Goal: Complete application form

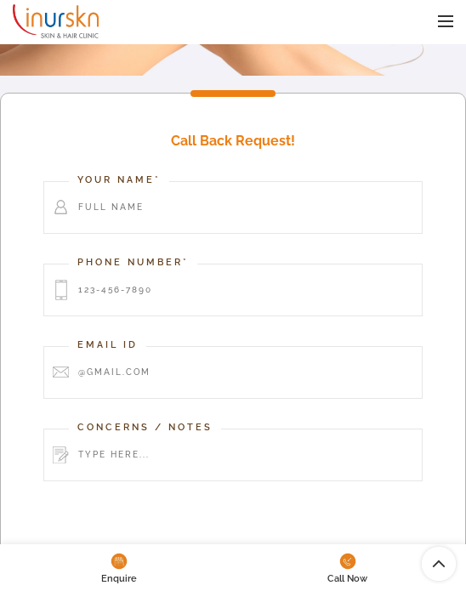
scroll to position [409, 0]
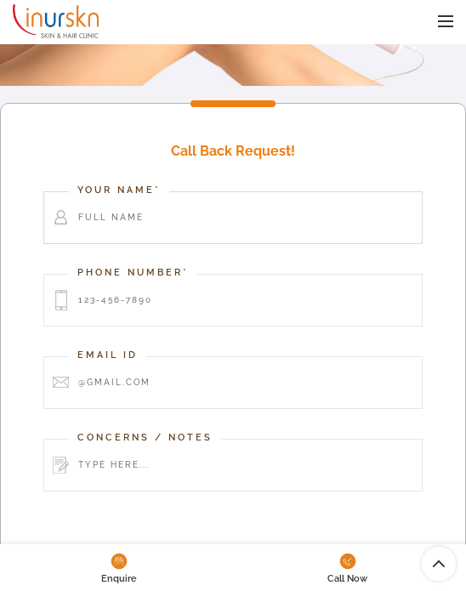
click at [254, 218] on input "Contact form" at bounding box center [232, 217] width 379 height 53
type input "test"
type input "8939557384"
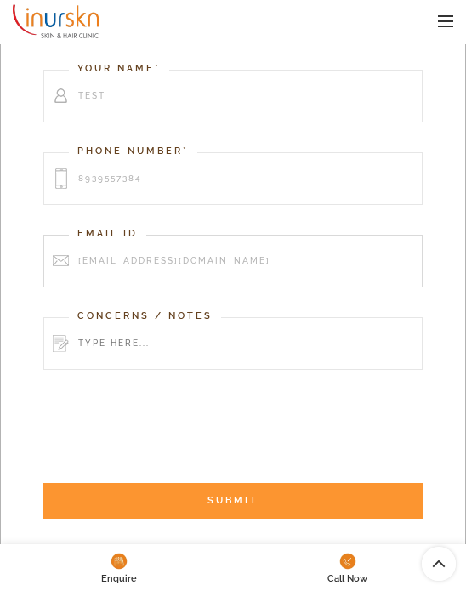
scroll to position [533, 0]
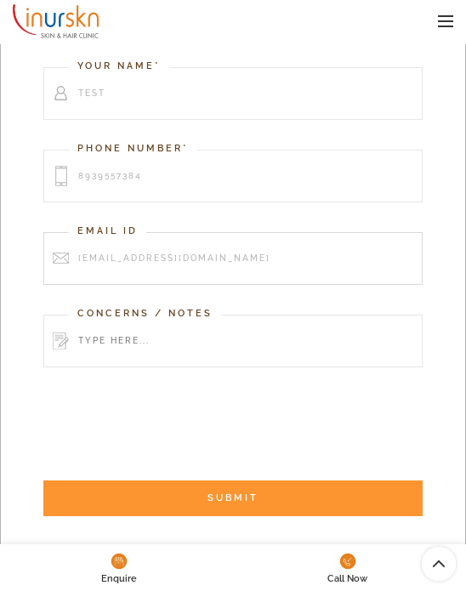
type input "[EMAIL_ADDRESS][DOMAIN_NAME]"
click at [182, 354] on input "Contact form" at bounding box center [232, 341] width 379 height 53
type input "GCLID drop test"
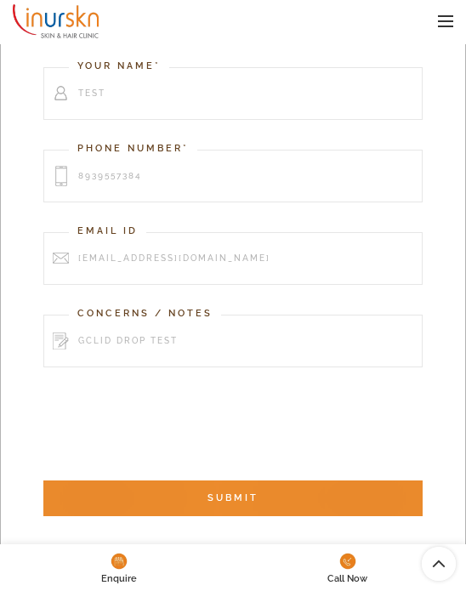
click at [343, 502] on input "SUBMIT" at bounding box center [232, 499] width 379 height 36
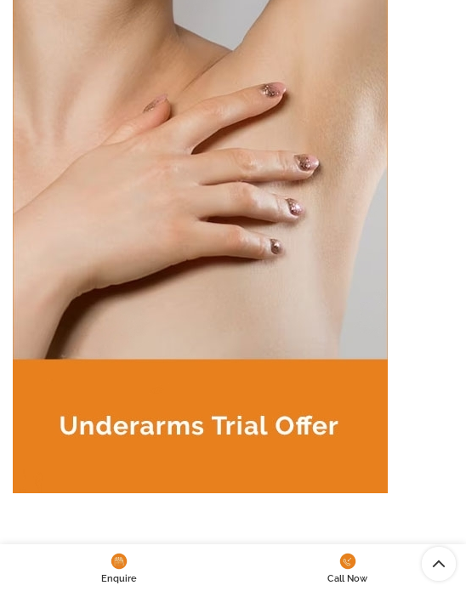
scroll to position [4533, 0]
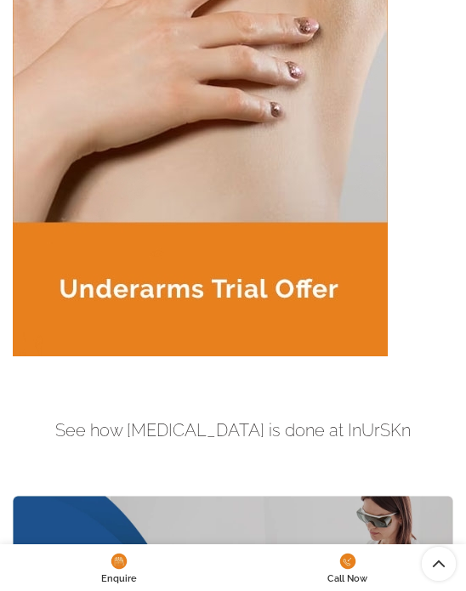
click at [256, 216] on img at bounding box center [200, 70] width 375 height 573
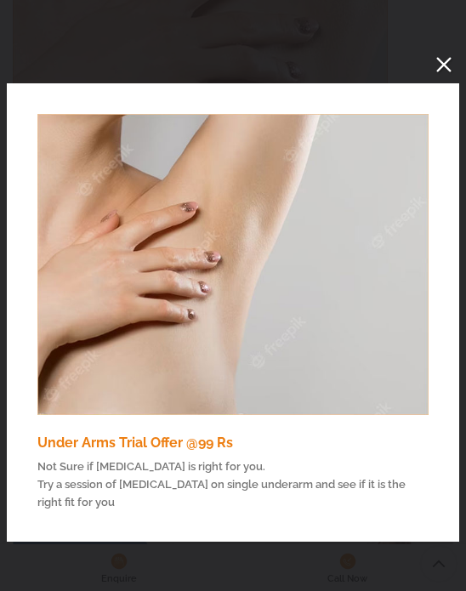
click at [291, 231] on img "You can close this modal content with the ESC key" at bounding box center [232, 264] width 391 height 301
click at [443, 67] on button "You can close this modal content with the ESC key" at bounding box center [444, 64] width 31 height 31
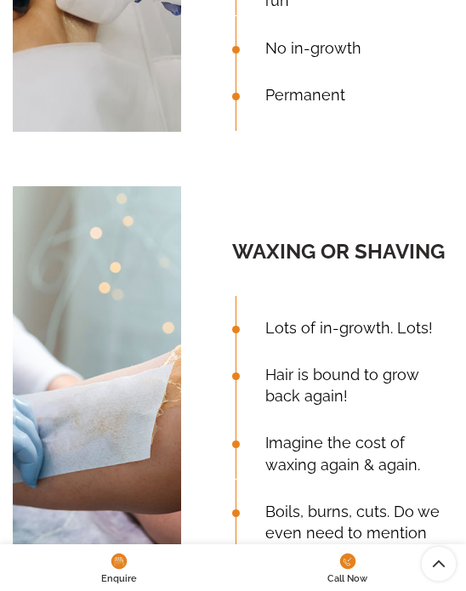
scroll to position [0, 0]
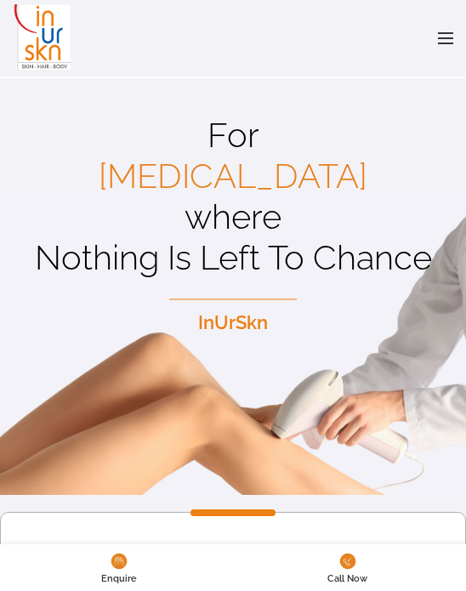
click at [25, 33] on img at bounding box center [43, 38] width 60 height 77
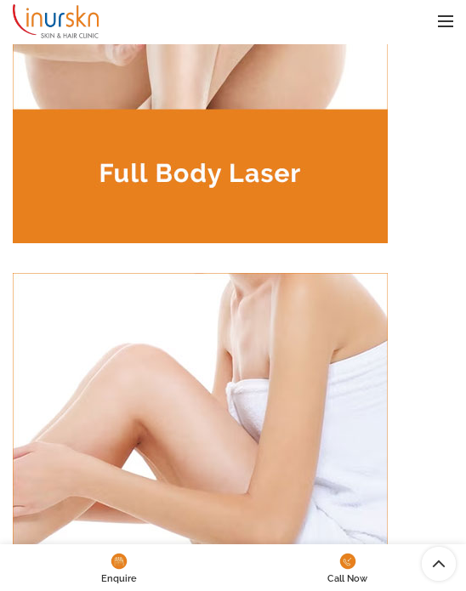
scroll to position [3653, 0]
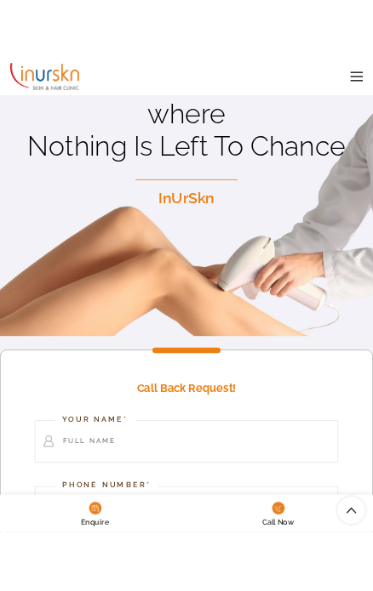
scroll to position [148, 0]
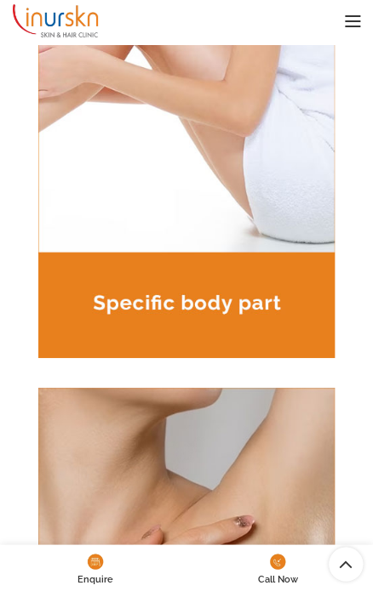
scroll to position [3408, 0]
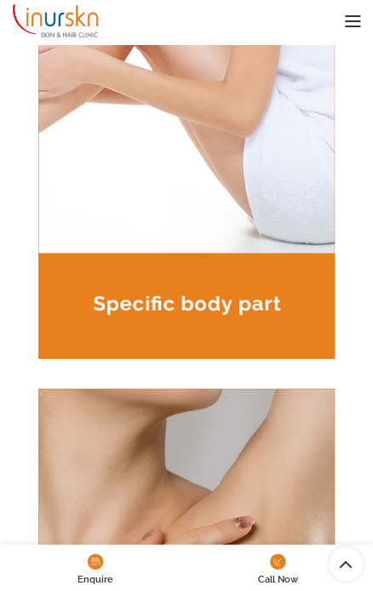
click at [235, 343] on img at bounding box center [186, 133] width 347 height 452
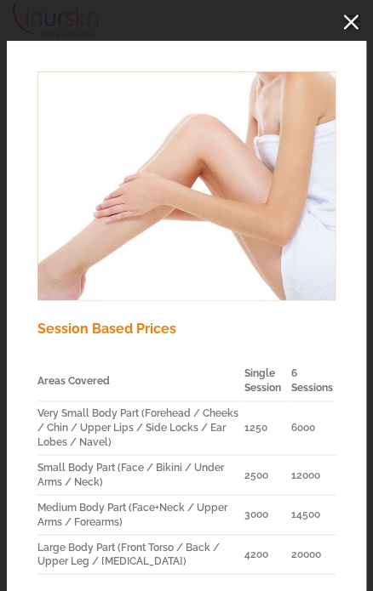
scroll to position [181, 0]
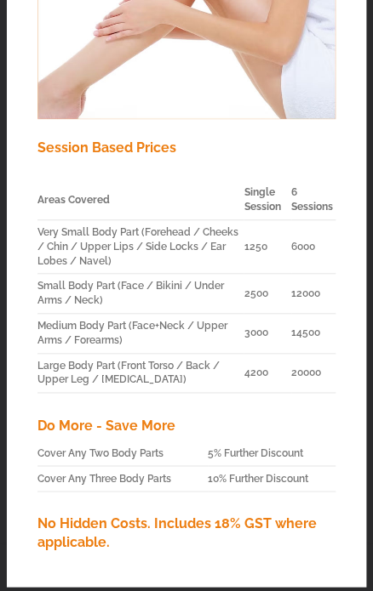
click at [139, 422] on p "Do More - Save More" at bounding box center [186, 426] width 298 height 22
click at [157, 517] on p "No Hidden Costs. Includes 18% GST where applicable." at bounding box center [186, 533] width 298 height 38
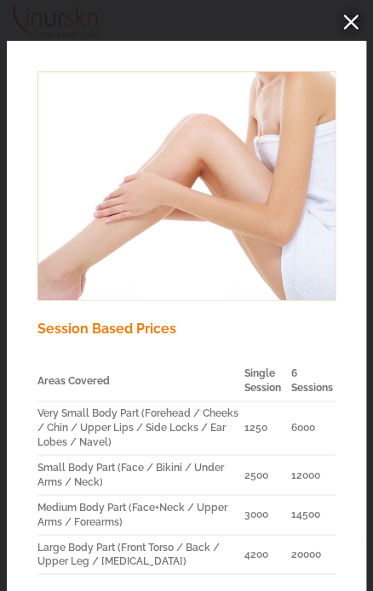
click at [349, 16] on button "You can close this modal content with the ESC key" at bounding box center [350, 22] width 31 height 31
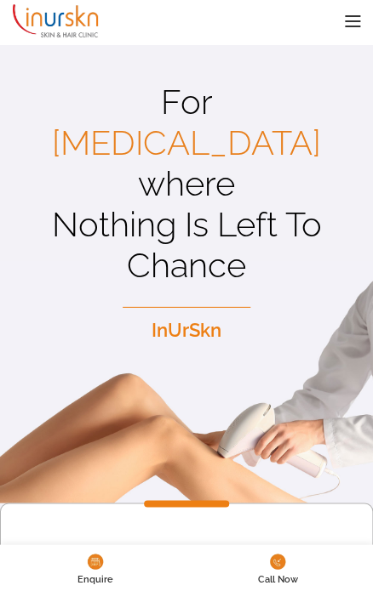
scroll to position [2, 0]
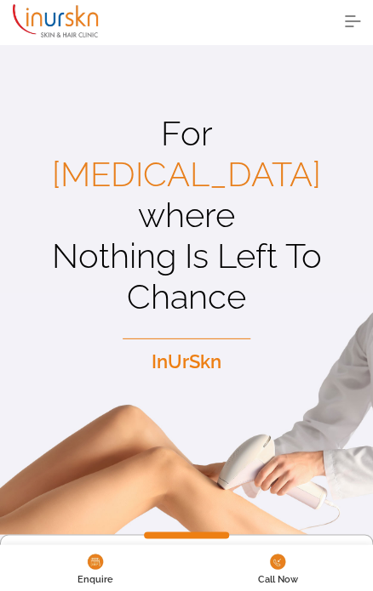
click at [349, 17] on link "Menu" at bounding box center [352, 21] width 32 height 43
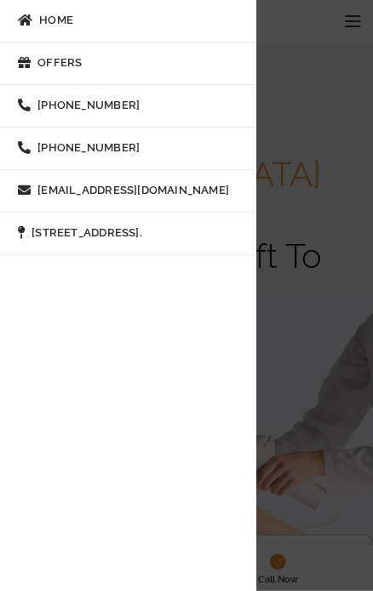
click at [100, 60] on link "Offers" at bounding box center [127, 64] width 255 height 43
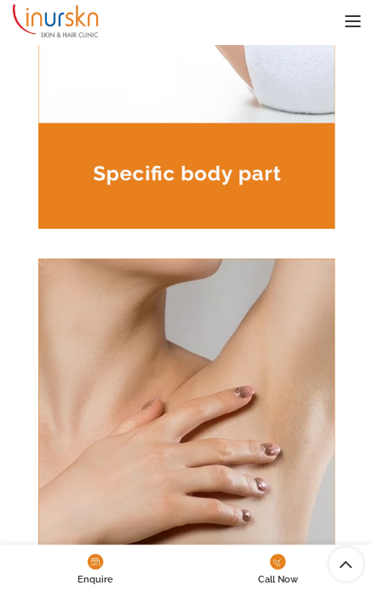
scroll to position [3528, 0]
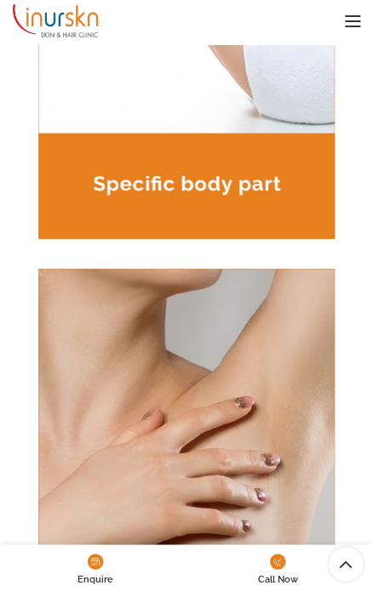
click at [197, 230] on img at bounding box center [186, 13] width 347 height 452
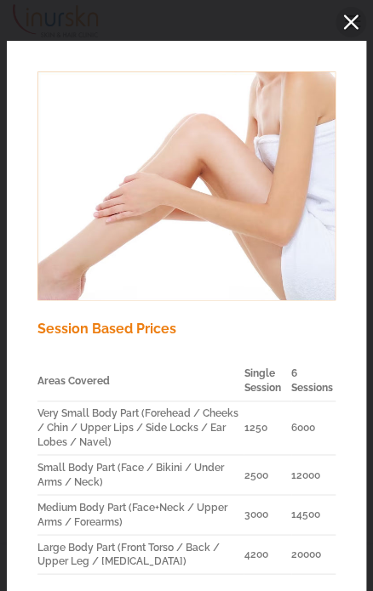
click at [356, 18] on button "You can close this modal content with the ESC key" at bounding box center [350, 22] width 31 height 31
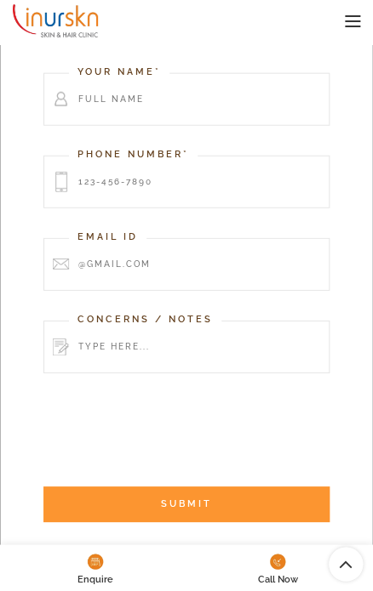
scroll to position [554, 0]
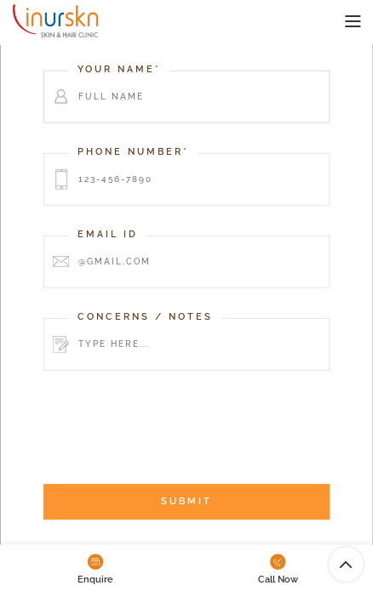
click at [184, 100] on input "Contact form" at bounding box center [186, 97] width 286 height 53
type input "test"
click at [157, 178] on input "Contact form" at bounding box center [186, 179] width 286 height 53
type input "8939557384"
click at [140, 263] on input "Contact form" at bounding box center [186, 262] width 286 height 53
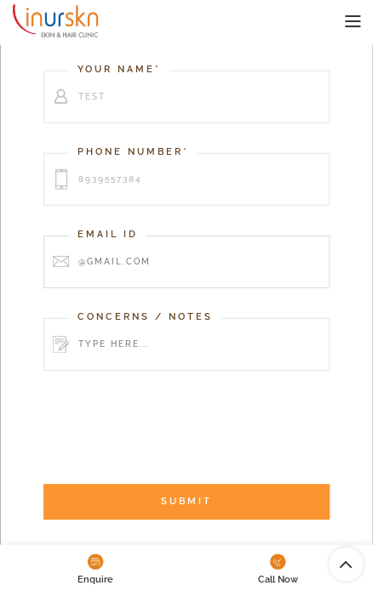
type input "[EMAIL_ADDRESS][DOMAIN_NAME]"
click at [172, 356] on input "Contact form" at bounding box center [186, 344] width 286 height 53
type input "GCLID drop test"
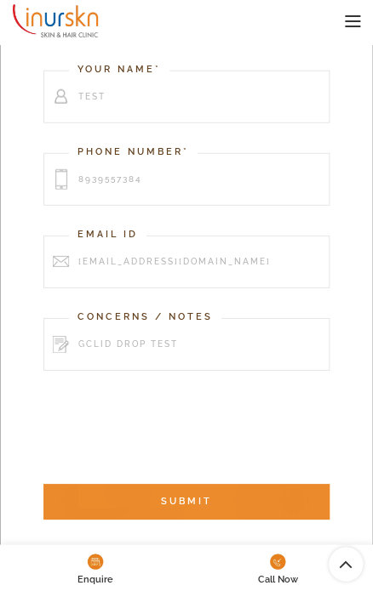
click at [259, 499] on input "SUBMIT" at bounding box center [186, 502] width 286 height 36
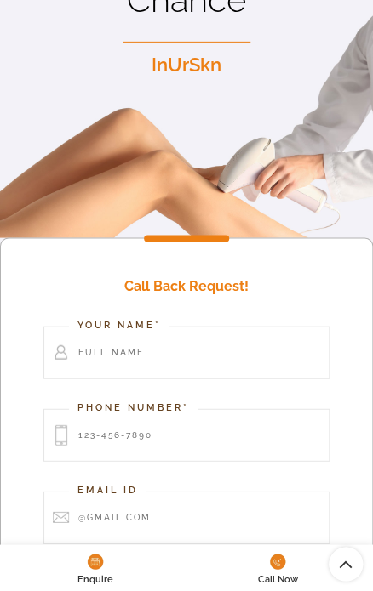
scroll to position [297, 0]
